Goal: Answer question/provide support

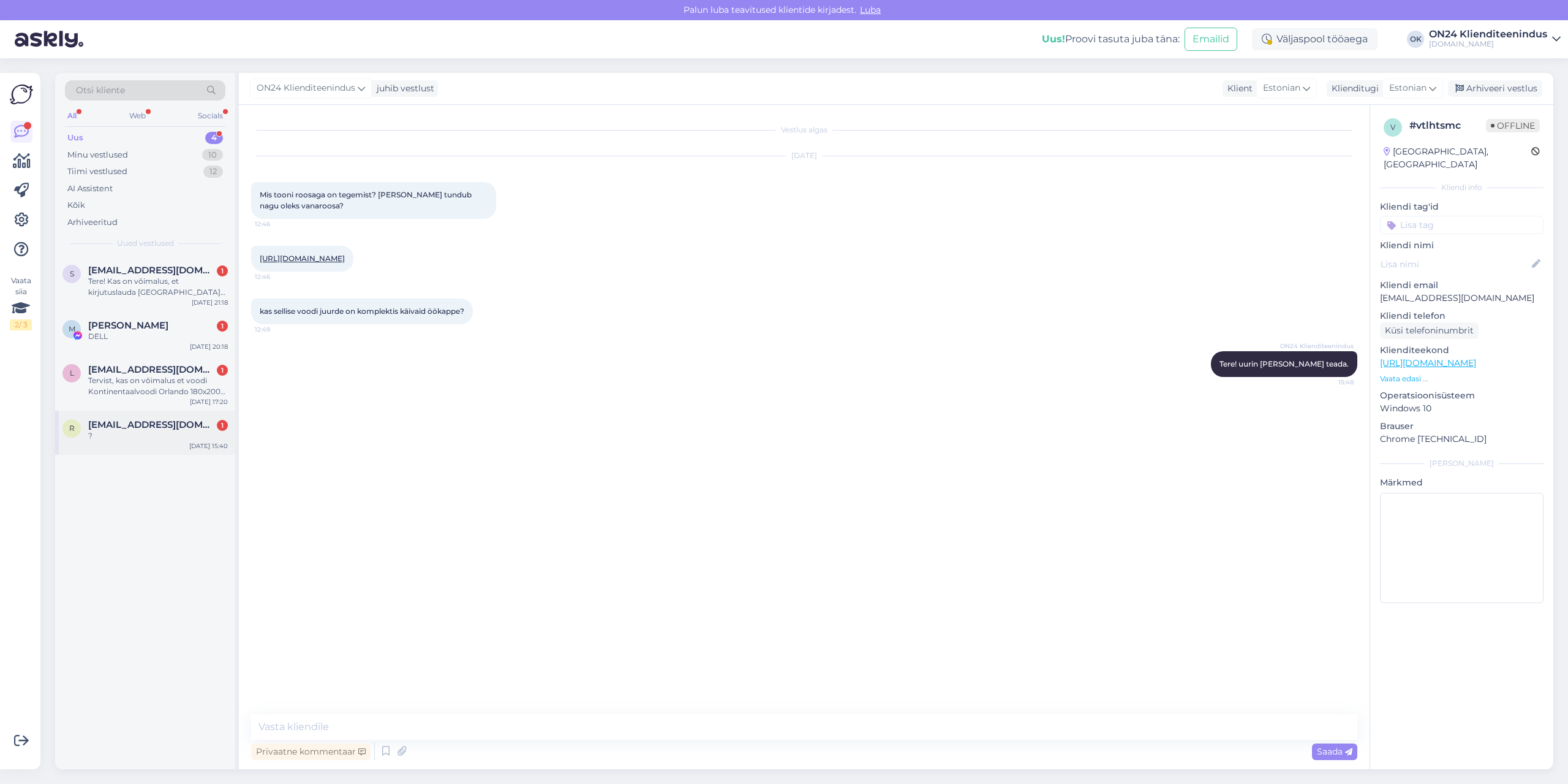
click at [144, 414] on div "r [EMAIL_ADDRESS][DOMAIN_NAME] 1 ? [DATE] 15:40" at bounding box center [145, 432] width 180 height 44
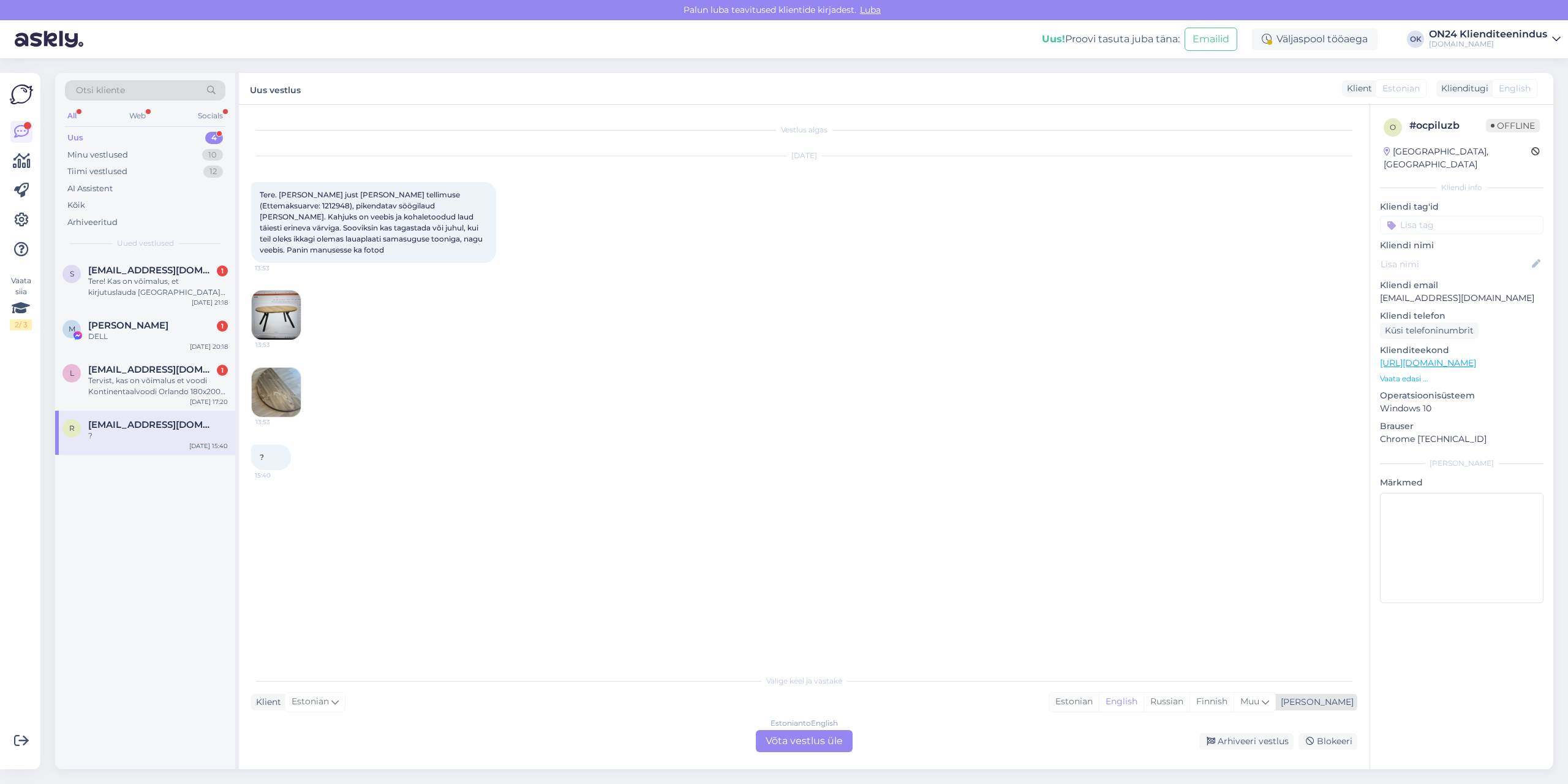
click at [1099, 706] on div "Estonian" at bounding box center [1074, 701] width 50 height 18
click at [849, 740] on div "Estonian to Estonian Võta vestlus üle" at bounding box center [804, 740] width 97 height 22
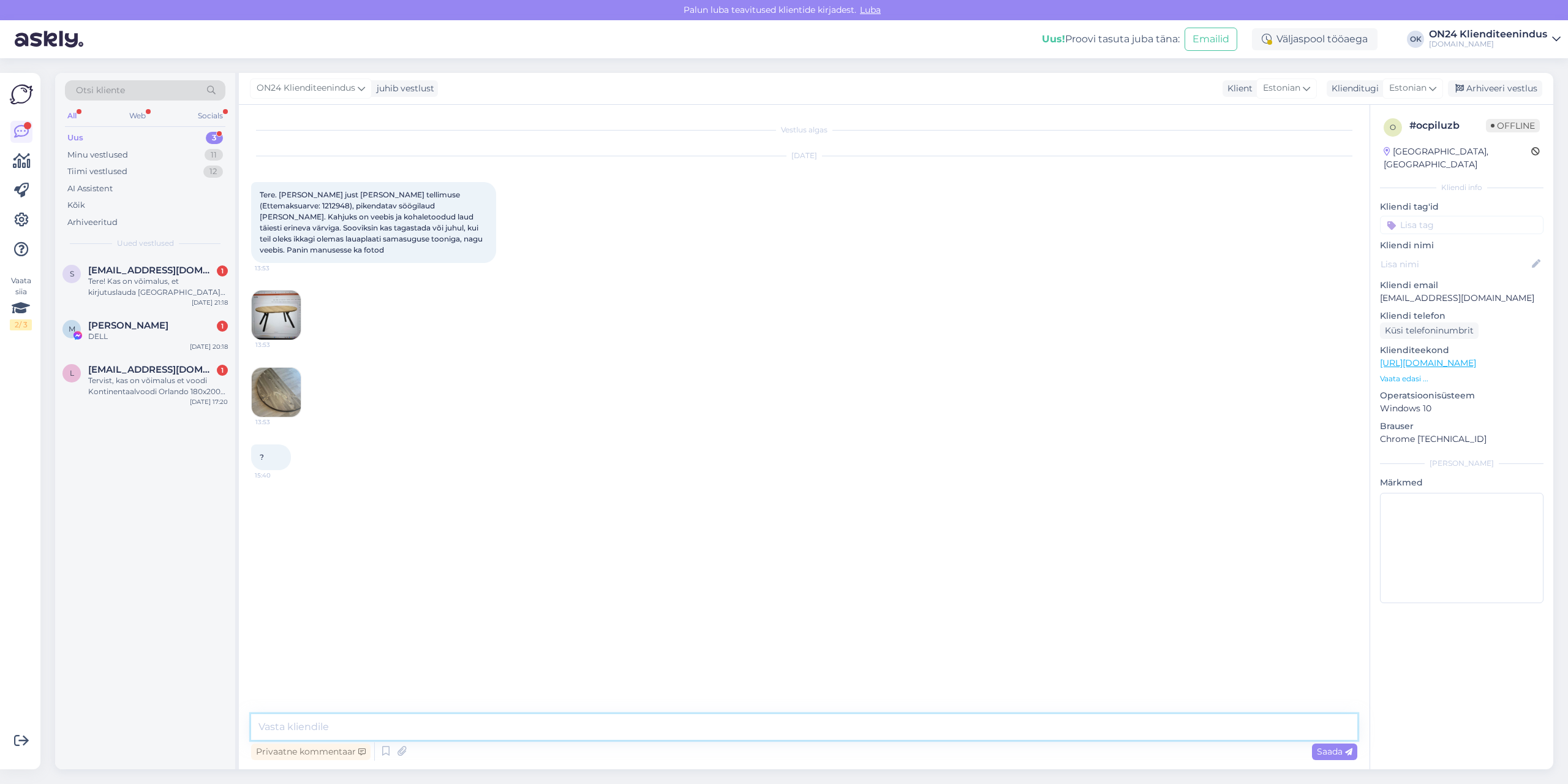
click at [837, 736] on textarea at bounding box center [804, 727] width 1106 height 26
type textarea "Tere! Palun kirjutage [EMAIL_ADDRESS][DOMAIN_NAME]"
click at [174, 393] on div "Tervist, kas on võimalus et voodi Kontinentaalvoodi Orlando 180x200 cm freah32 …" at bounding box center [158, 385] width 139 height 22
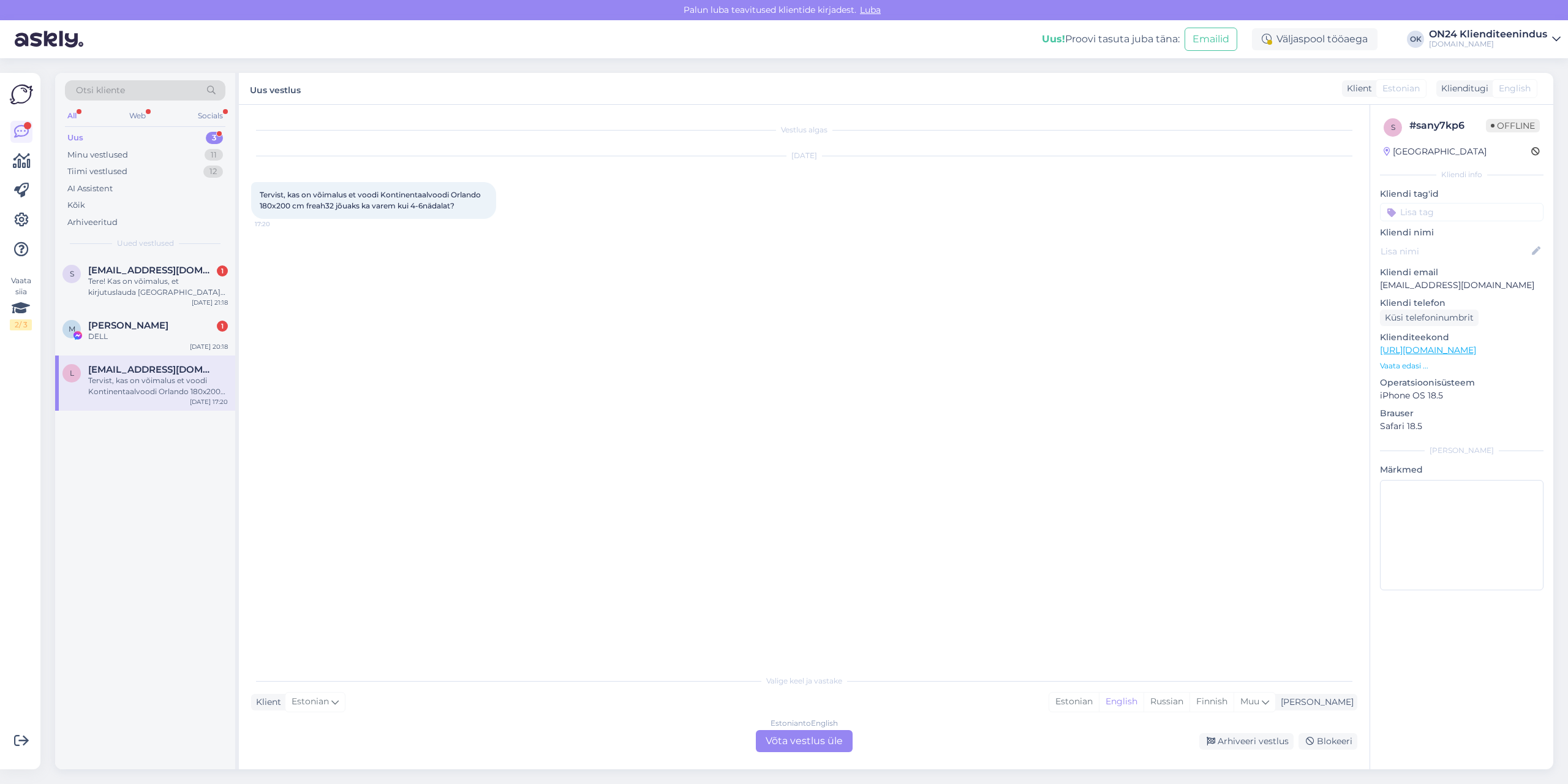
click at [1412, 366] on p "Vaata edasi ..." at bounding box center [1463, 366] width 164 height 11
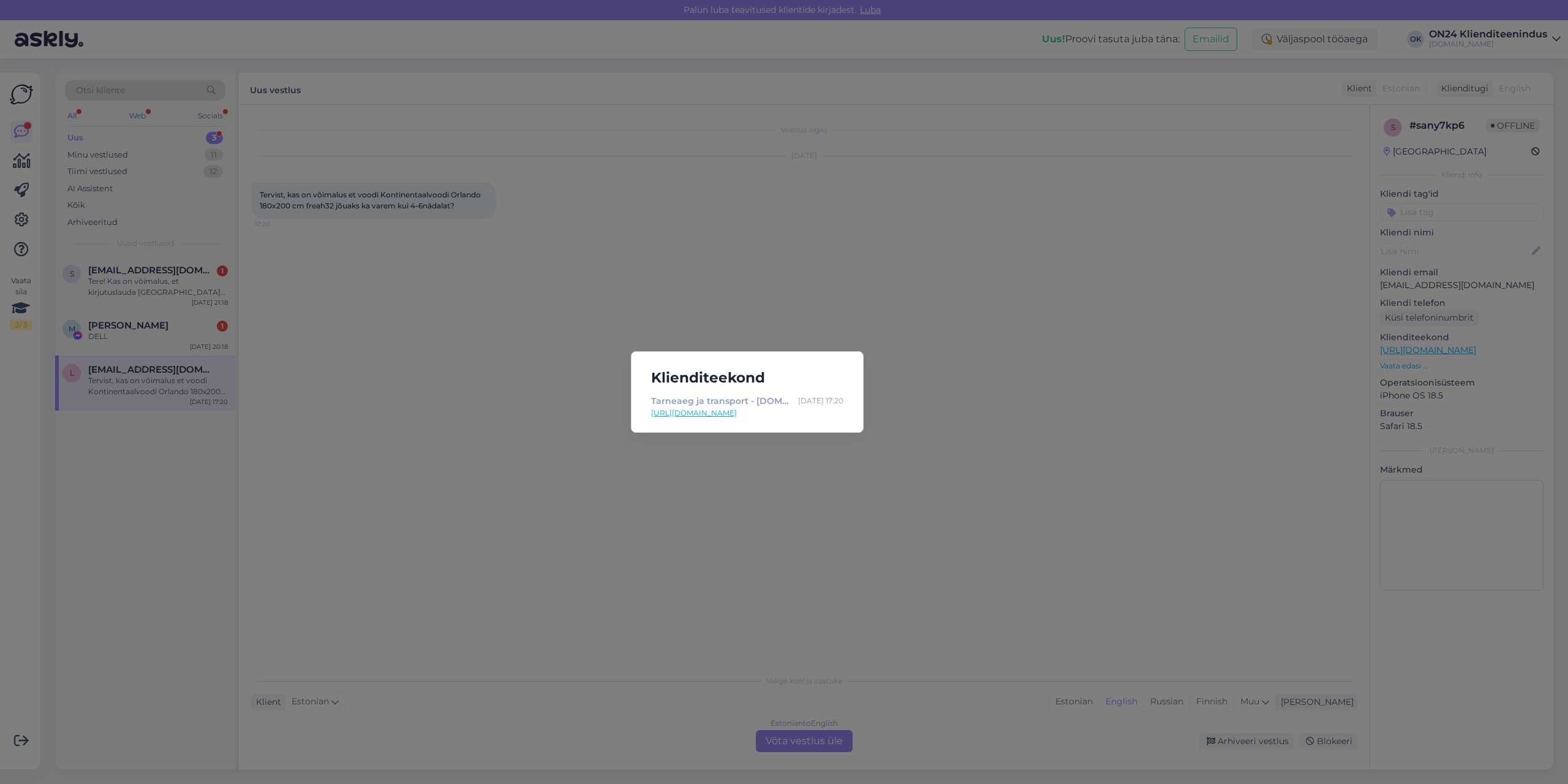
click at [716, 255] on div "Klienditeekond Tarneaeg ja transport - [DOMAIN_NAME] Sisustuskaubamaja [DATE] 1…" at bounding box center [784, 392] width 1568 height 784
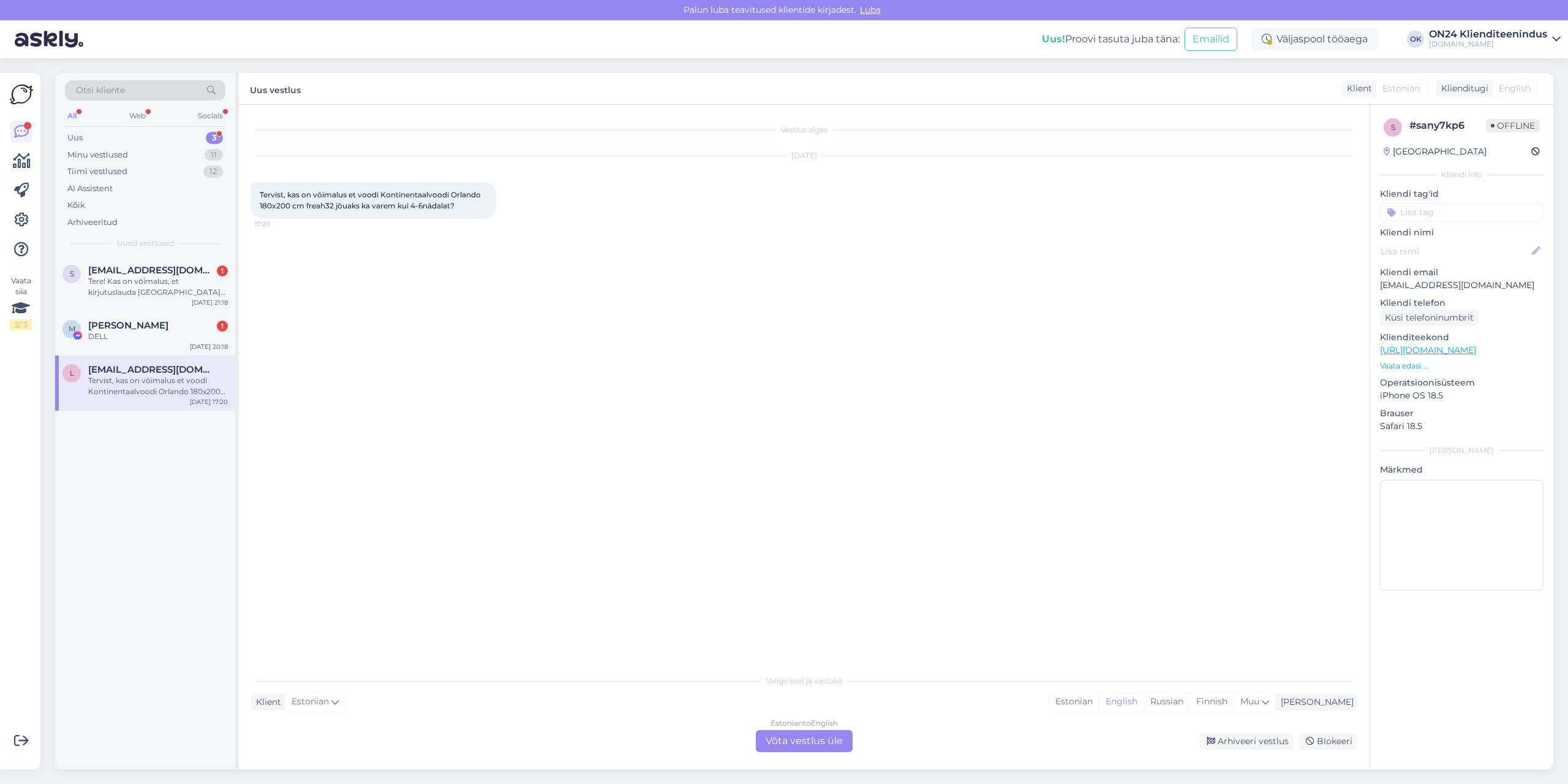
click at [463, 194] on span "Tervist, kas on võimalus et voodi Kontinentaalvoodi Orlando 180x200 cm freah32 …" at bounding box center [371, 199] width 223 height 20
copy span "Orlando"
click at [1099, 695] on div "Estonian" at bounding box center [1074, 701] width 50 height 18
click at [835, 742] on div "Estonian to Estonian Võta vestlus üle" at bounding box center [804, 740] width 97 height 22
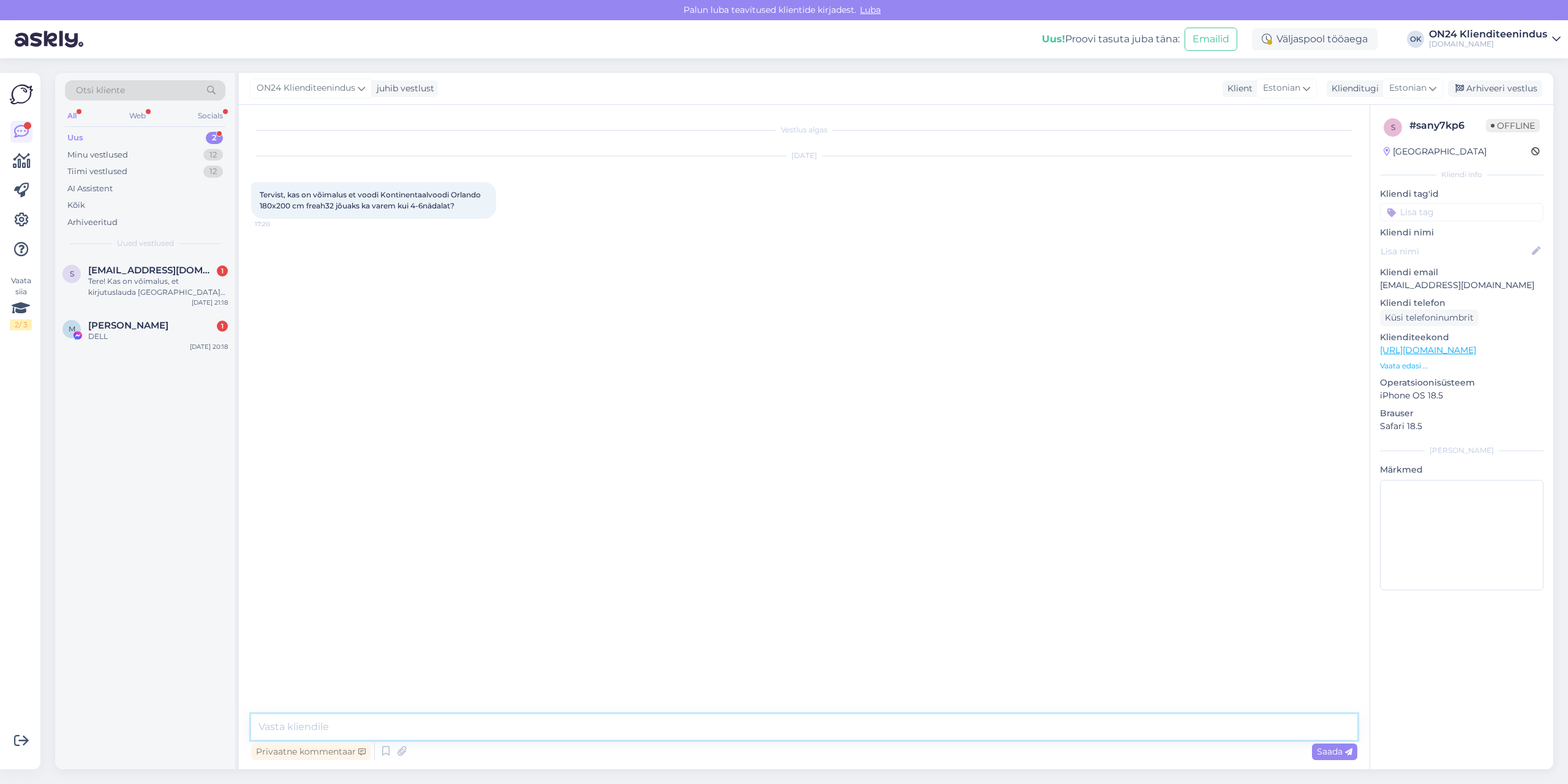
click at [811, 727] on textarea at bounding box center [804, 727] width 1106 height 26
type textarea "Tere! [PERSON_NAME] teha tellimus siis peaks [PERSON_NAME] meie lattu saabuma […"
click at [173, 346] on div "M [PERSON_NAME] 1 DELL [DATE] 20:18" at bounding box center [145, 333] width 180 height 44
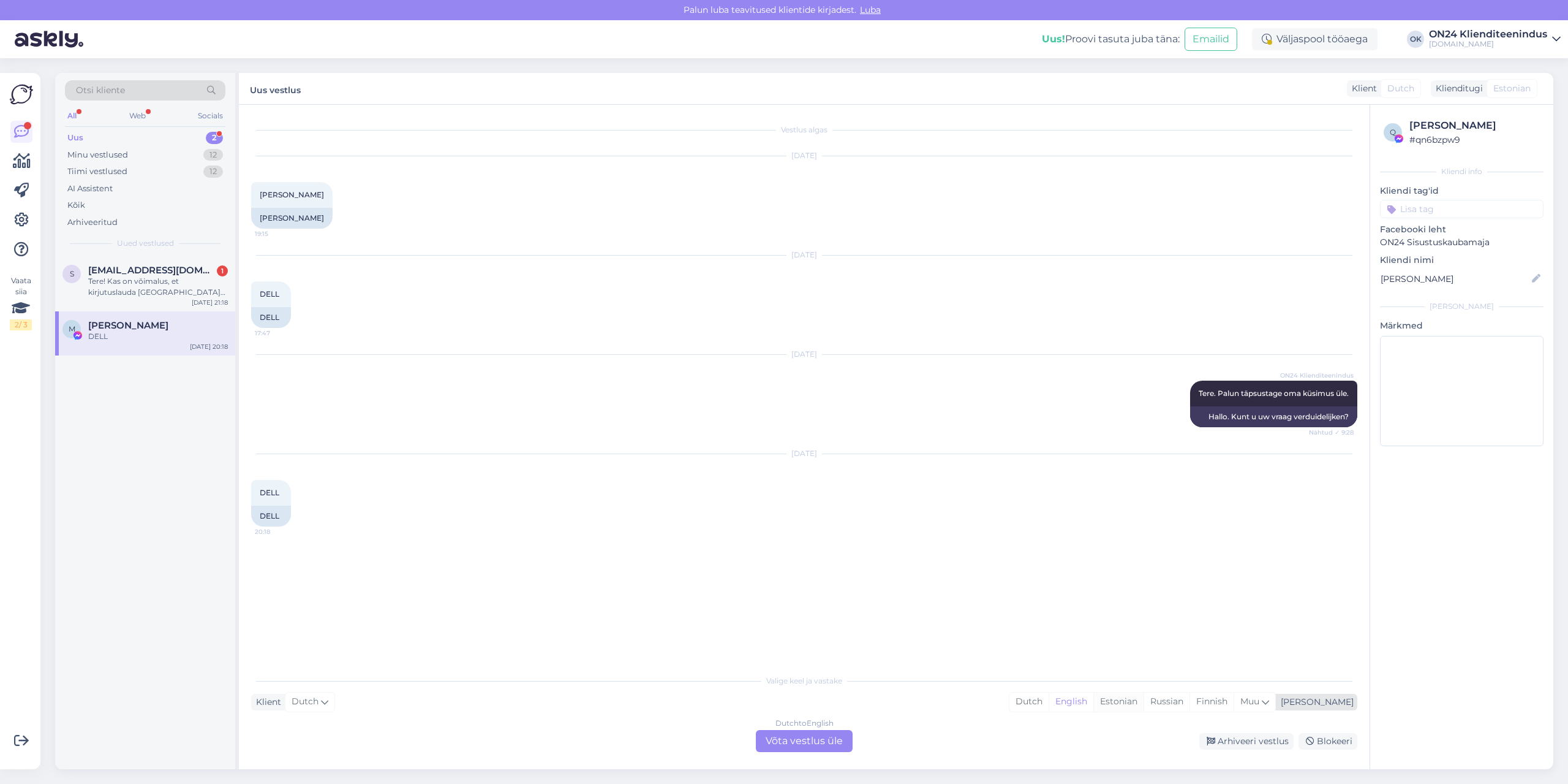
click at [1144, 700] on div "Estonian" at bounding box center [1119, 701] width 51 height 18
click at [827, 735] on div "Dutch to Estonian Võta vestlus üle" at bounding box center [804, 740] width 97 height 22
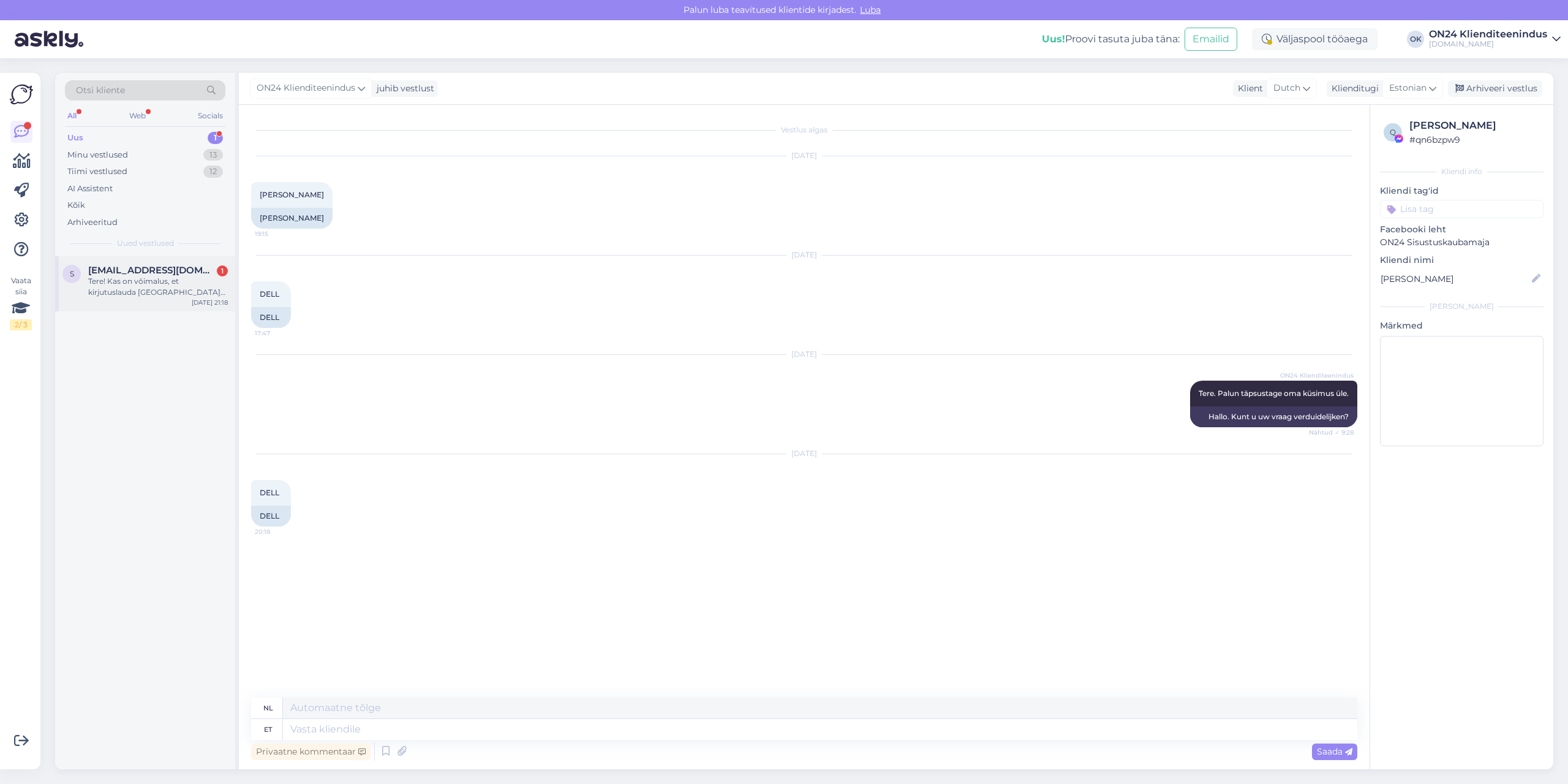
click at [152, 294] on div "Tere! Kas on võimalus, et kirjutuslauda [GEOGRAPHIC_DATA] saab siiski tellida? …" at bounding box center [158, 286] width 139 height 22
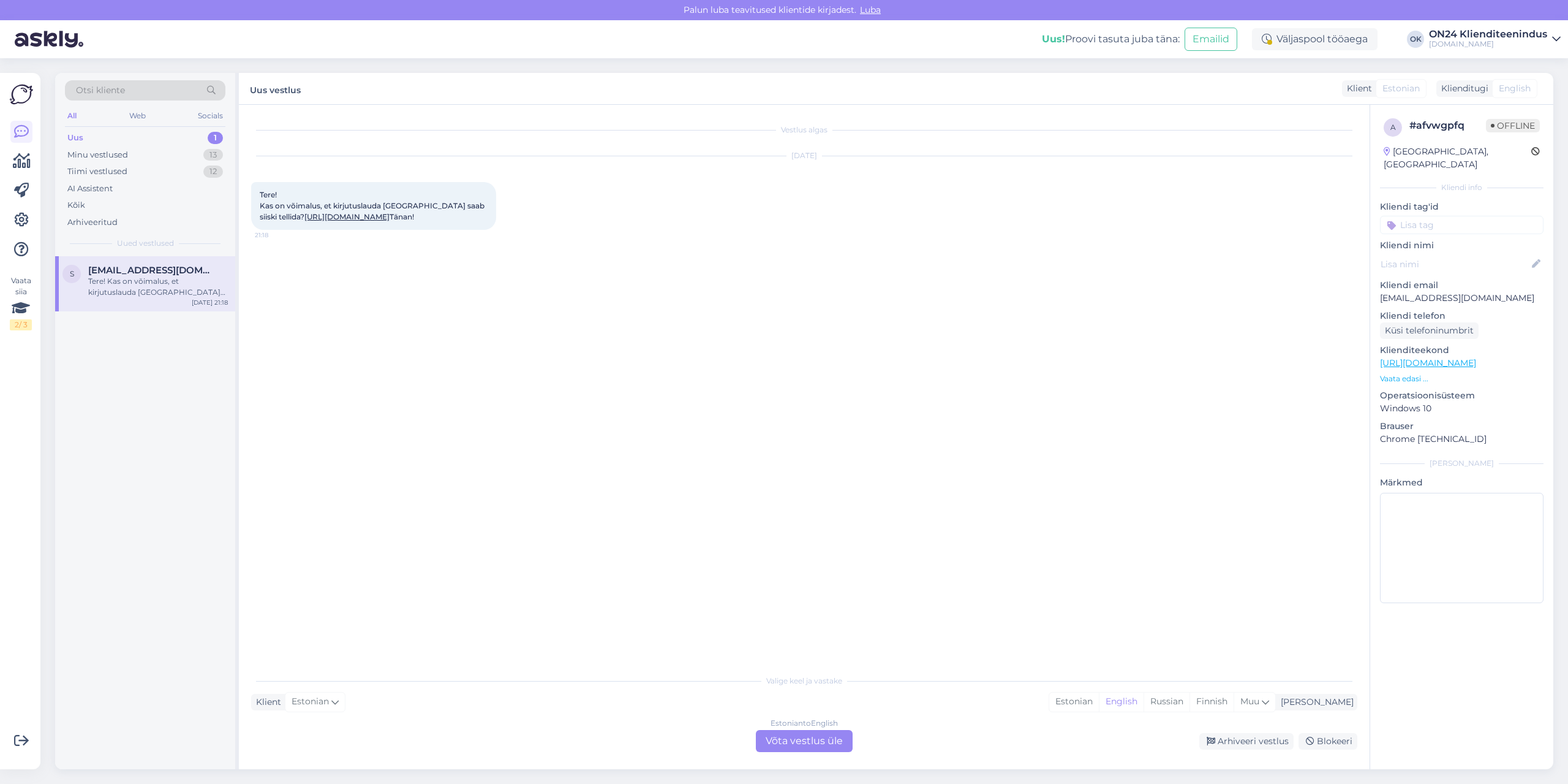
click at [389, 216] on link "[URL][DOMAIN_NAME]" at bounding box center [348, 216] width 85 height 10
click at [1420, 292] on p "[EMAIL_ADDRESS][DOMAIN_NAME]" at bounding box center [1463, 298] width 164 height 13
copy p "[EMAIL_ADDRESS][DOMAIN_NAME]"
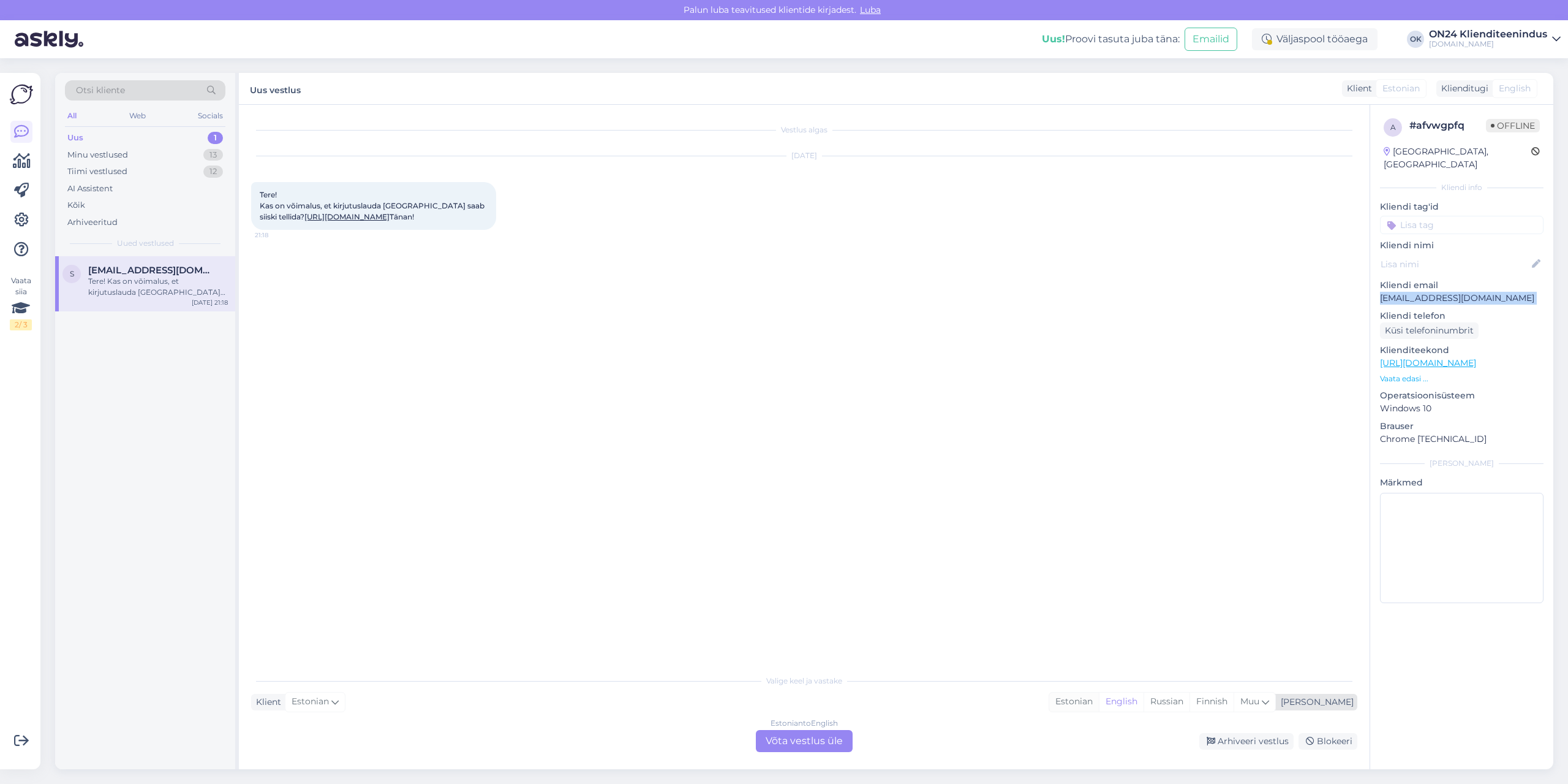
click at [1099, 703] on div "Estonian" at bounding box center [1074, 701] width 50 height 18
click at [824, 745] on div "Estonian to Estonian Võta vestlus üle" at bounding box center [804, 740] width 97 height 22
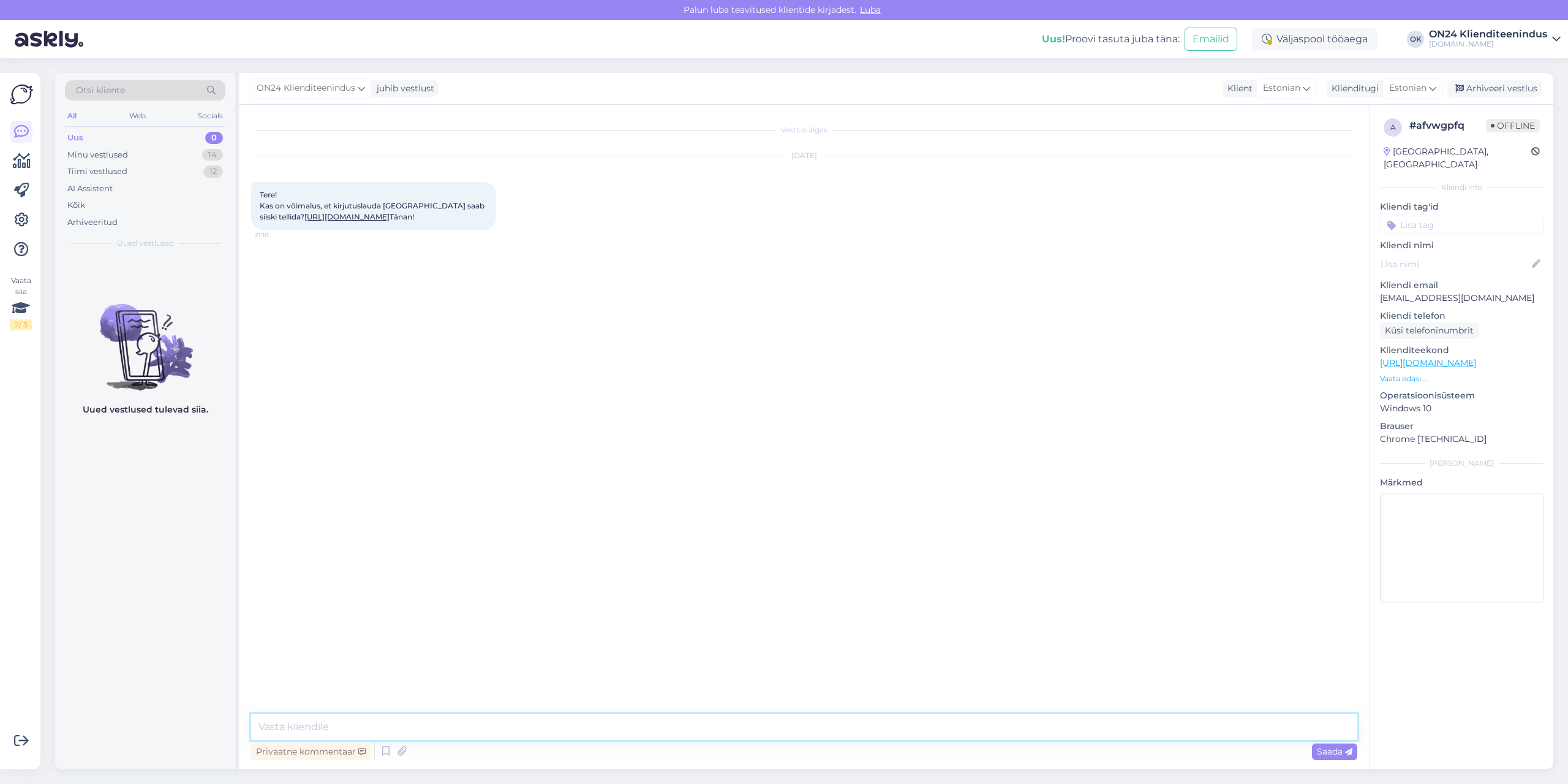
click at [811, 727] on textarea at bounding box center [804, 727] width 1106 height 26
type textarea "Tere! [PERSON_NAME] [PERSON_NAME] teada."
